Goal: Navigation & Orientation: Go to known website

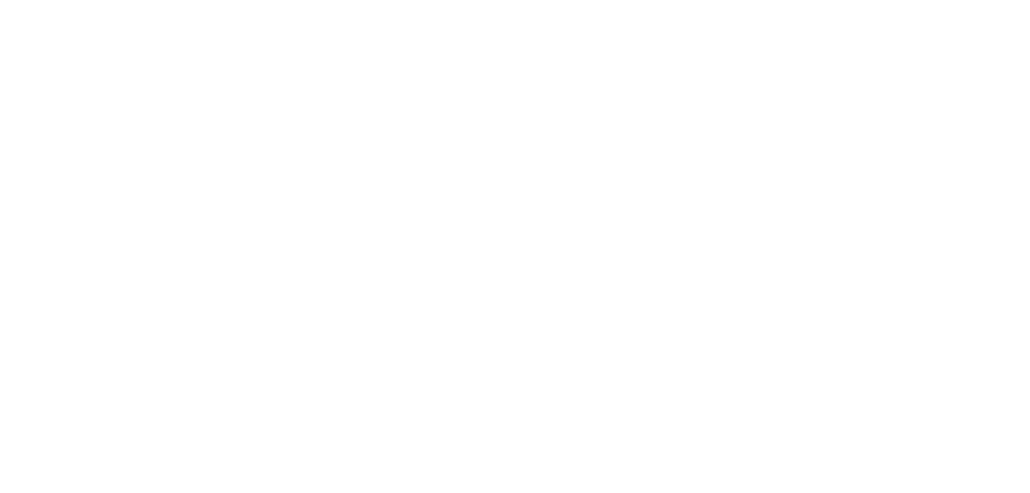
click at [93, 4] on html at bounding box center [515, 2] width 1030 height 4
click at [95, 4] on html at bounding box center [515, 2] width 1030 height 4
click at [328, 4] on html at bounding box center [515, 2] width 1030 height 4
click at [476, 4] on html at bounding box center [515, 2] width 1030 height 4
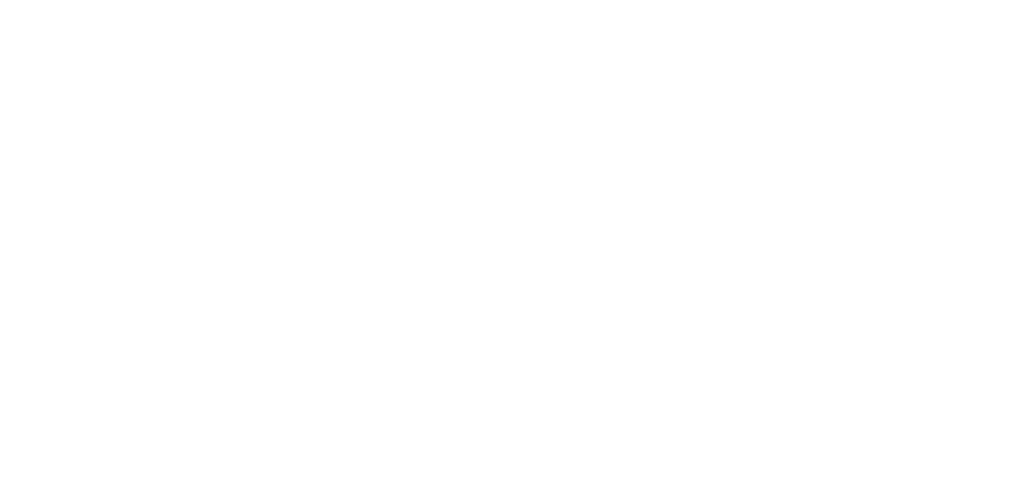
click at [476, 4] on html at bounding box center [515, 2] width 1030 height 4
